Goal: Navigation & Orientation: Find specific page/section

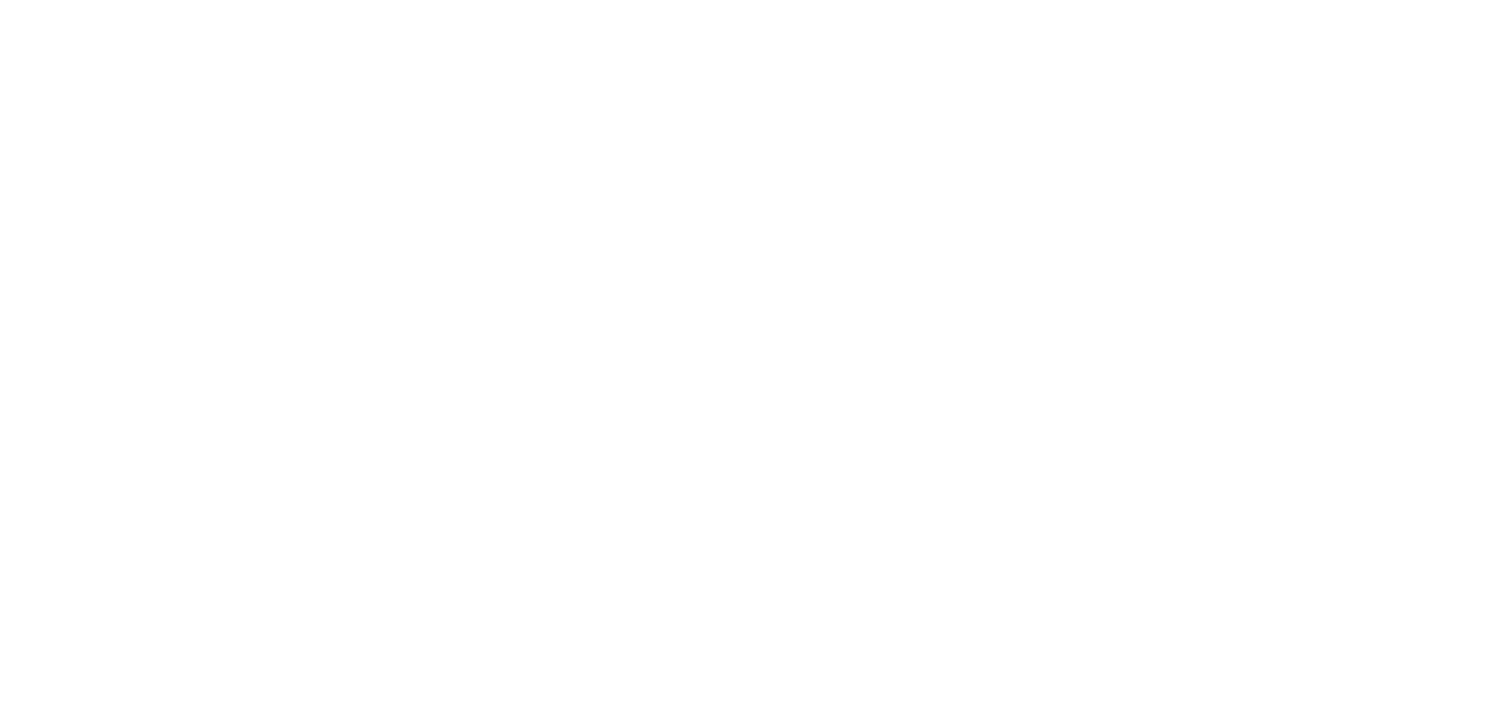
click at [605, 0] on html at bounding box center [749, 0] width 1499 height 0
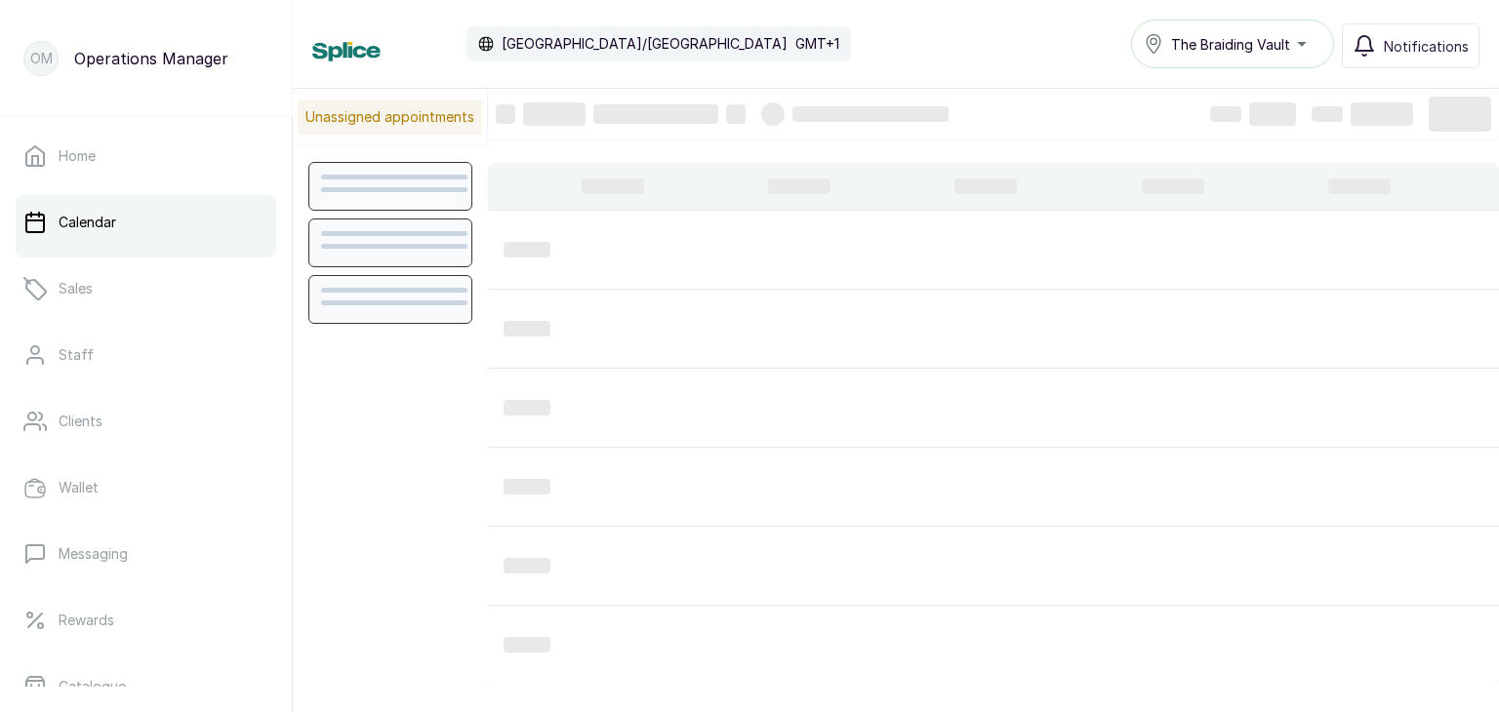
scroll to position [658, 0]
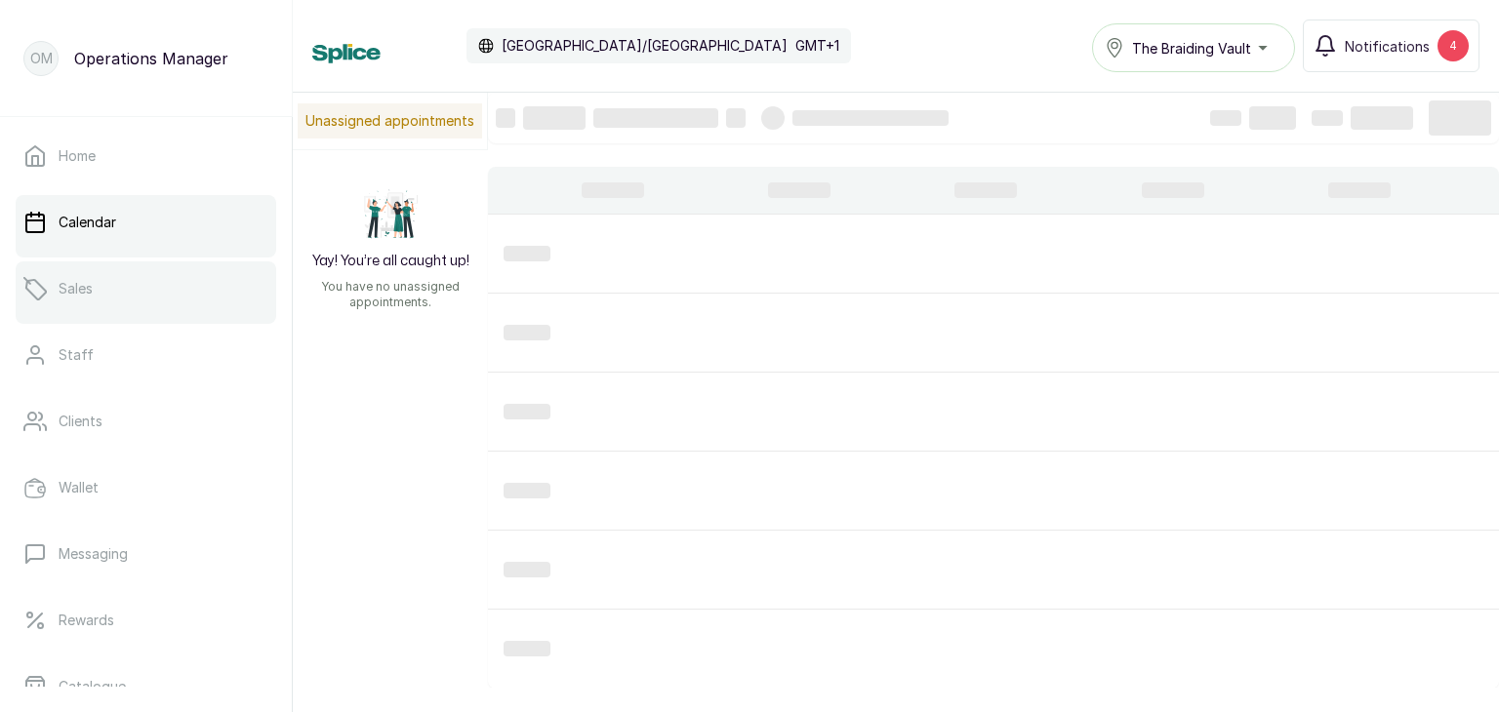
click at [108, 293] on link "Sales" at bounding box center [146, 289] width 261 height 55
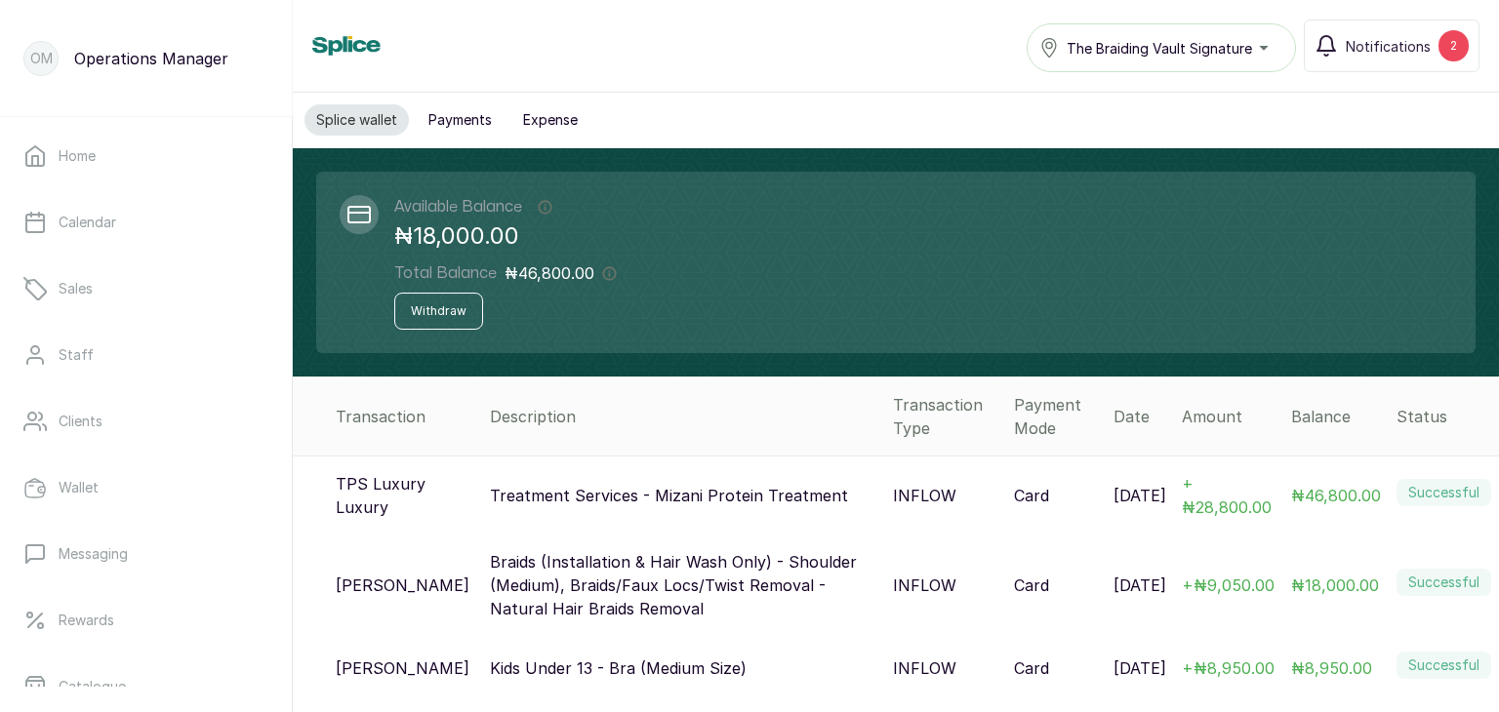
scroll to position [25, 0]
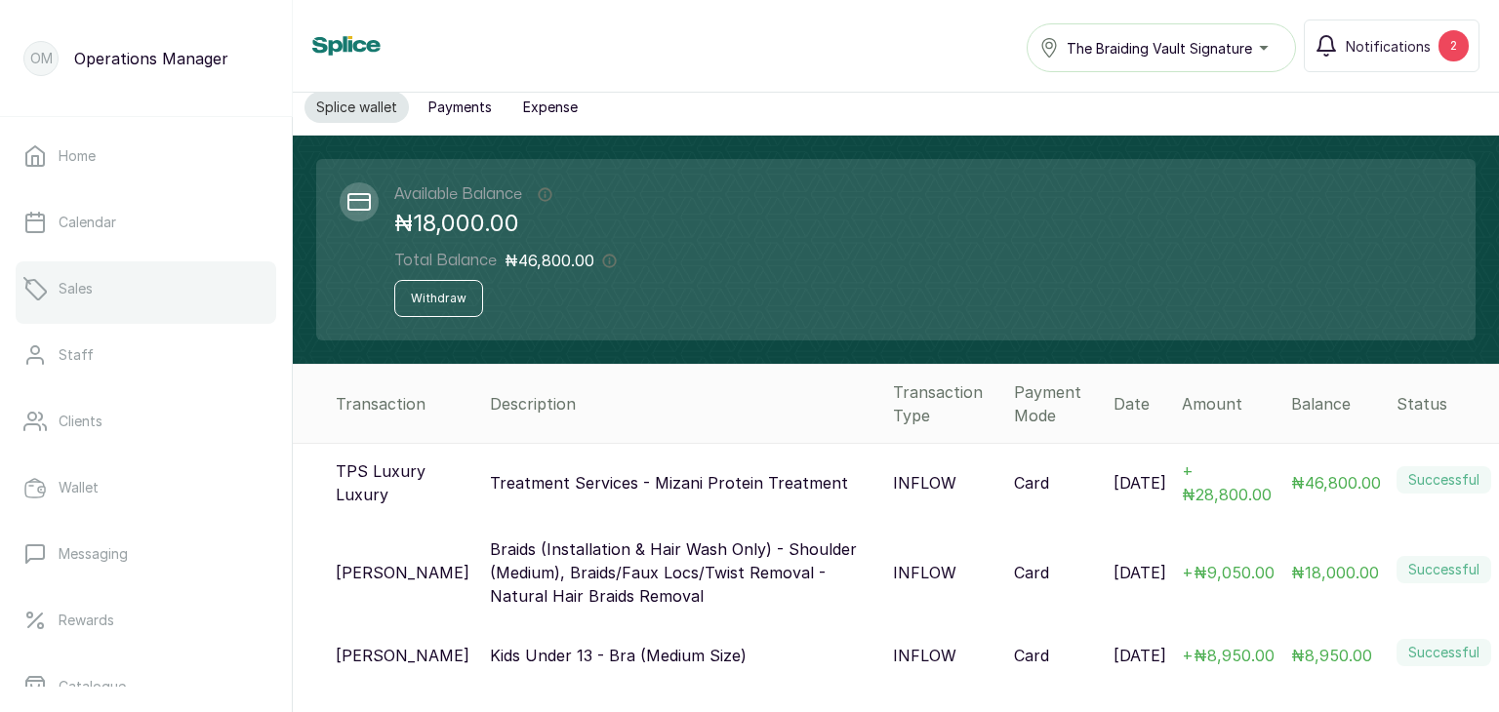
click at [111, 302] on link "Sales" at bounding box center [146, 289] width 261 height 55
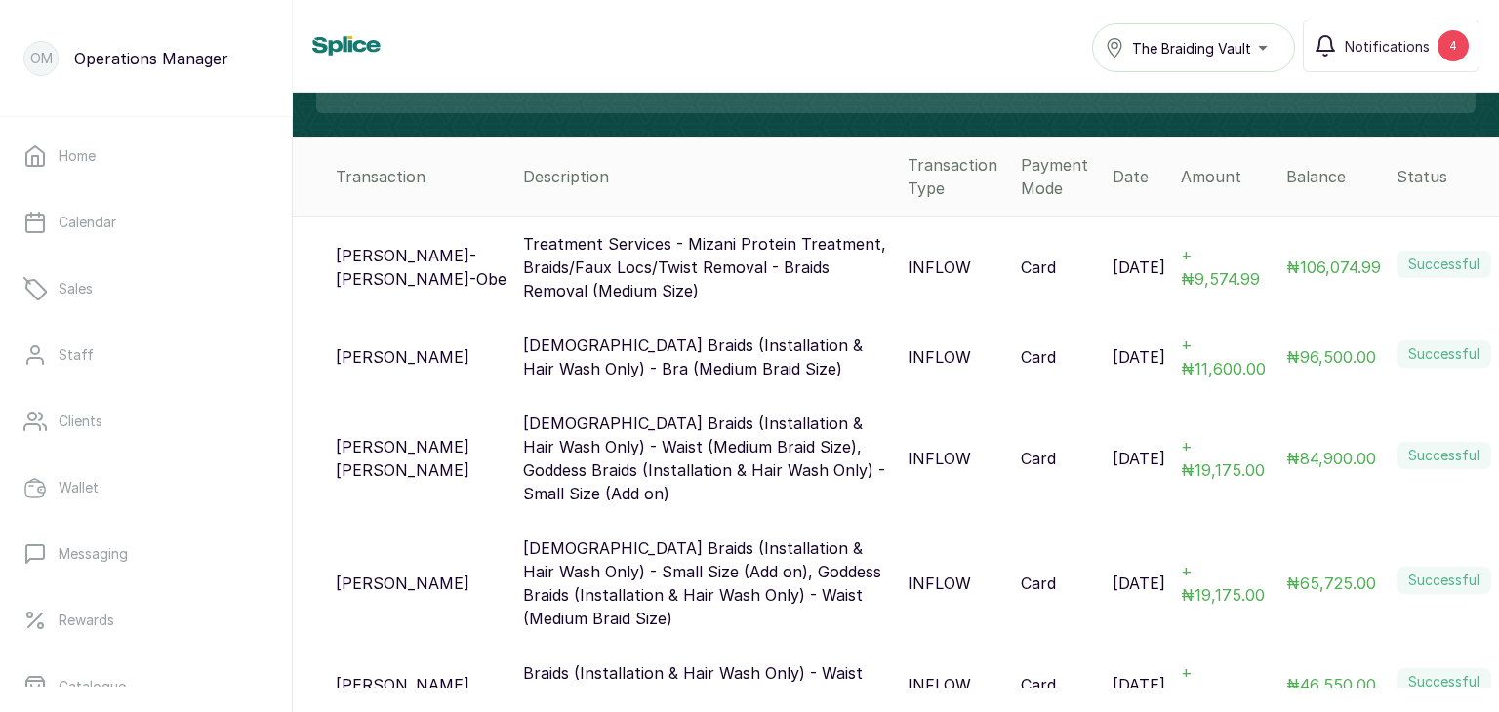
scroll to position [256, 0]
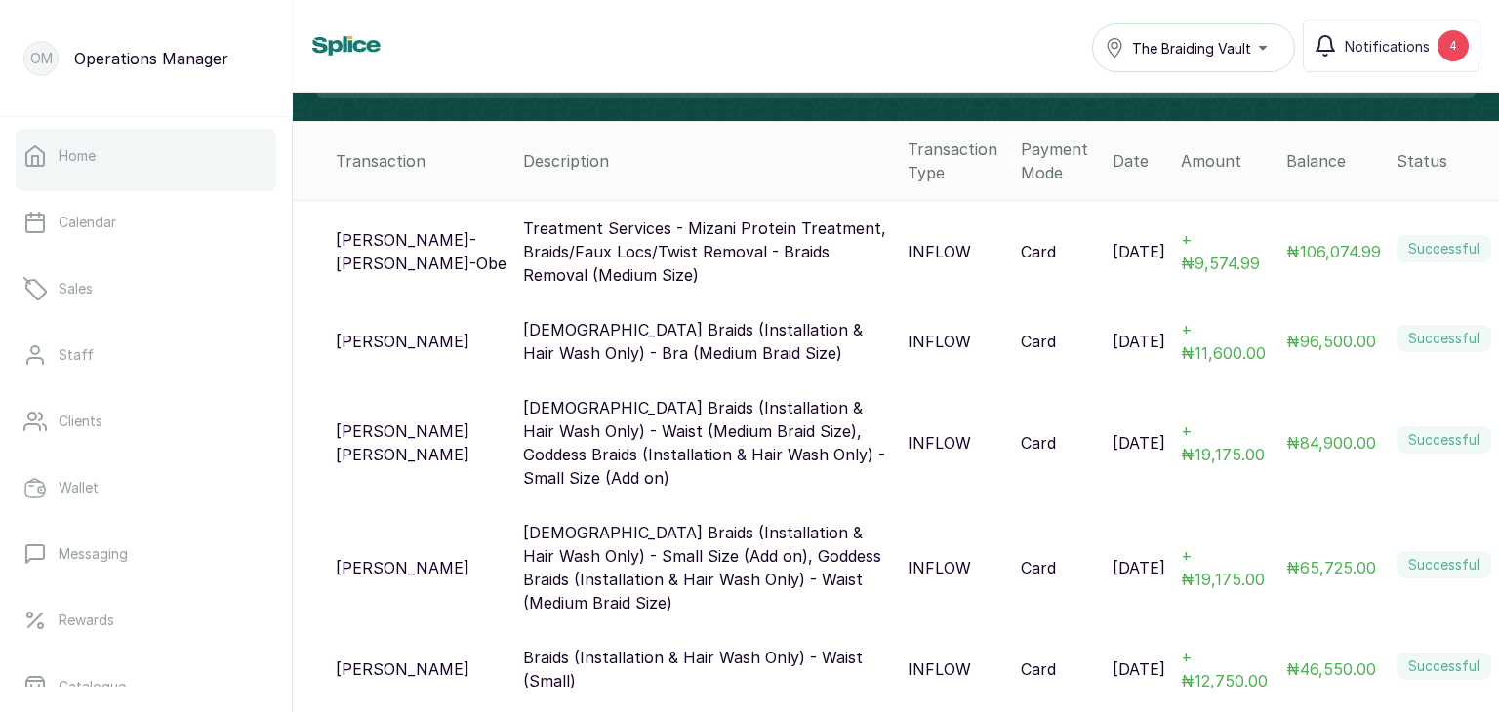
click at [179, 169] on link "Home" at bounding box center [146, 156] width 261 height 55
